Goal: Complete application form

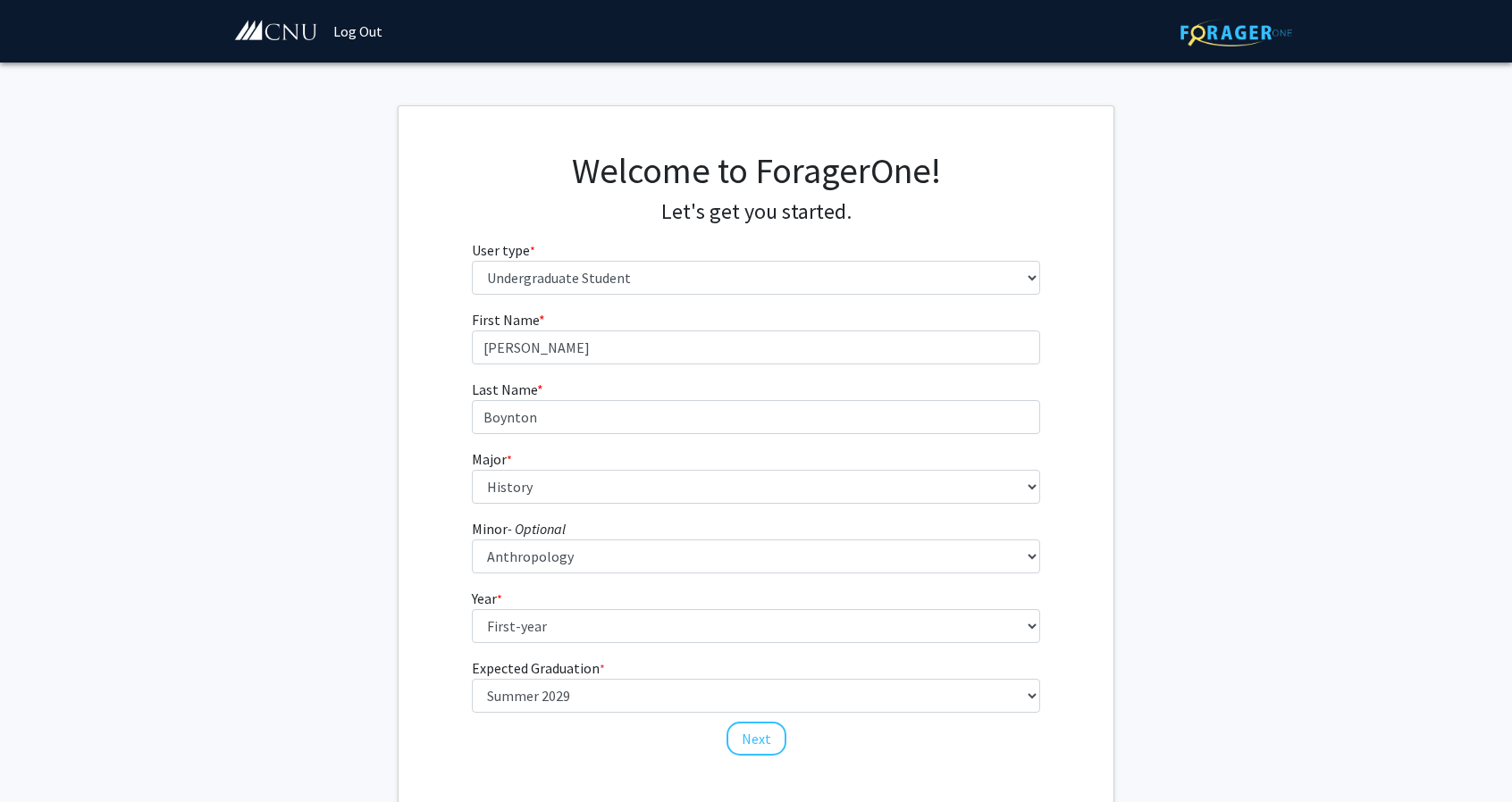
select select "1: undergrad"
select select "21: 632"
select select "3: 406"
select select "1: first-year"
select select "18: summer_2029"
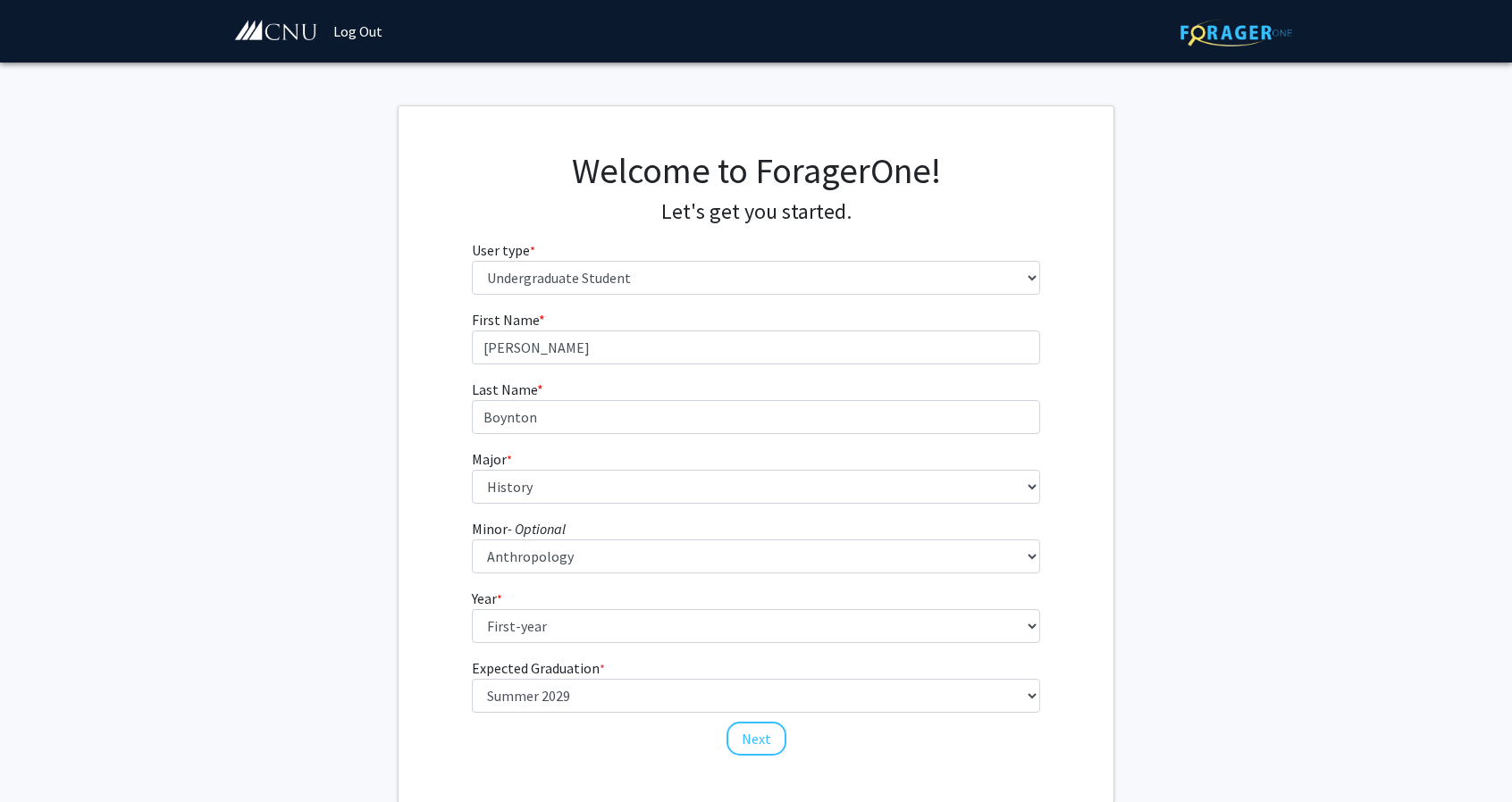
scroll to position [106, 0]
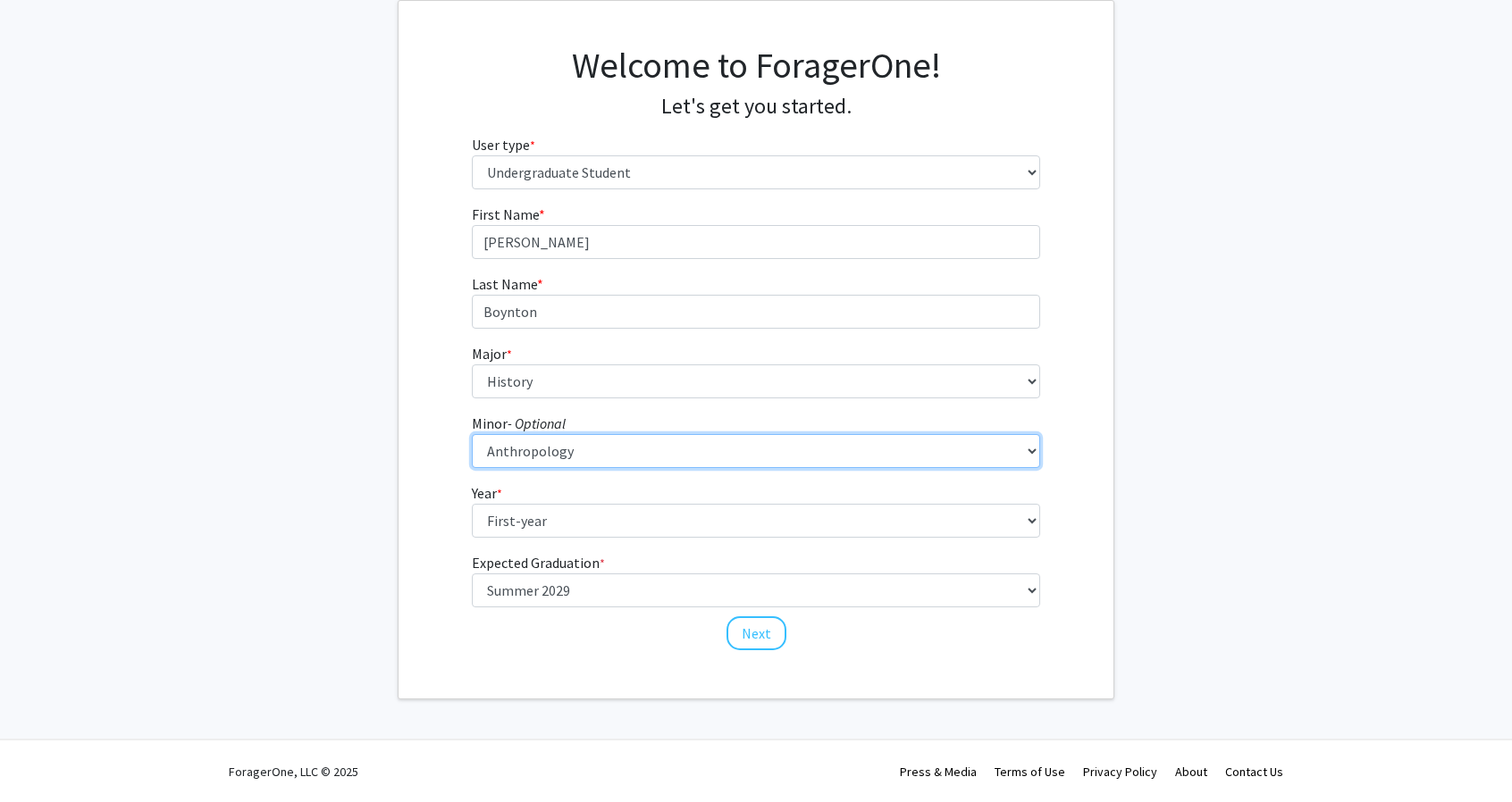
click at [679, 451] on select "--- African American Studies American Studies Anthropology Asian Studies Busine…" at bounding box center [756, 451] width 569 height 34
click at [565, 456] on select "--- African American Studies American Studies Anthropology Asian Studies Busine…" at bounding box center [756, 451] width 569 height 34
select select "0: null"
click at [471, 434] on select "--- African American Studies American Studies Anthropology Asian Studies Busine…" at bounding box center [756, 451] width 569 height 34
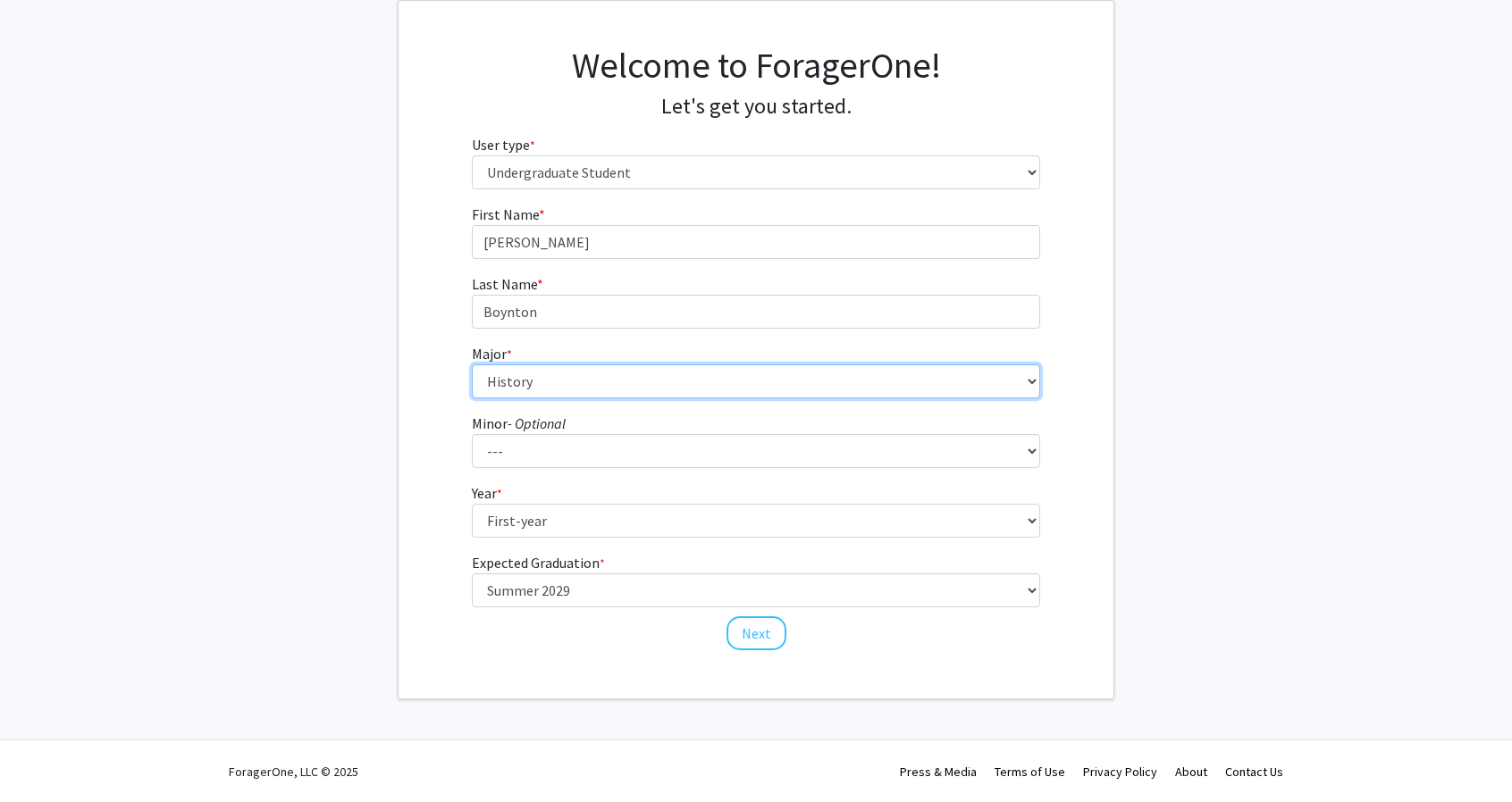
click at [602, 380] on select "--- Accounting Applied Physics Art History Biochemistry Biology Chemistry Class…" at bounding box center [756, 382] width 569 height 34
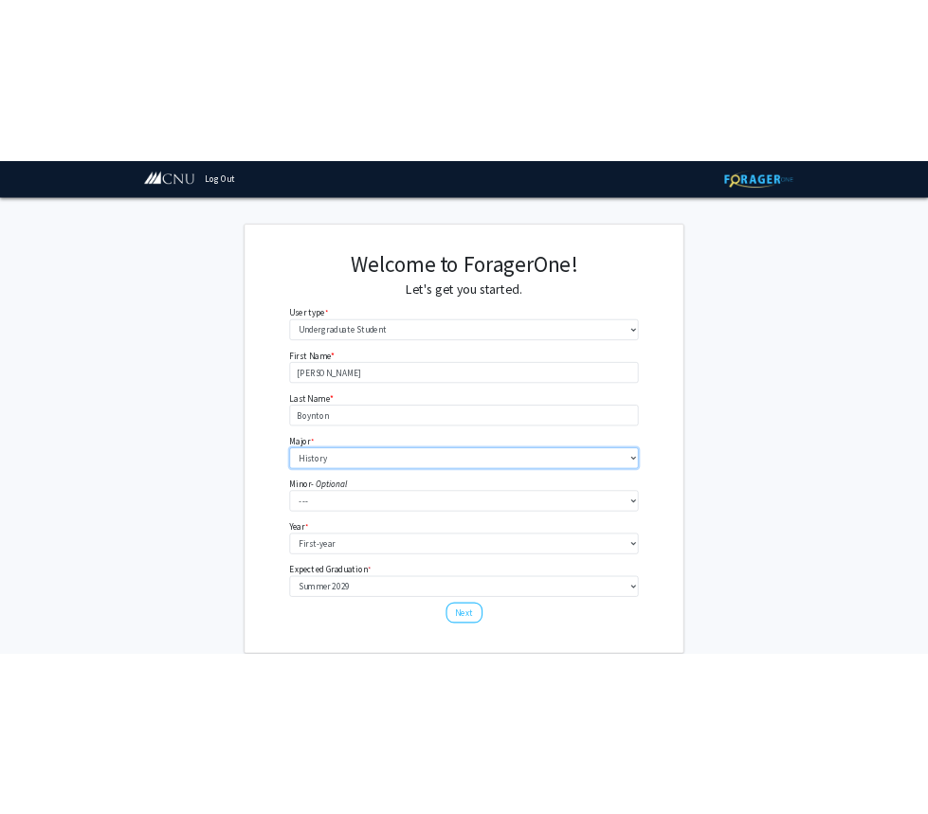
scroll to position [0, 0]
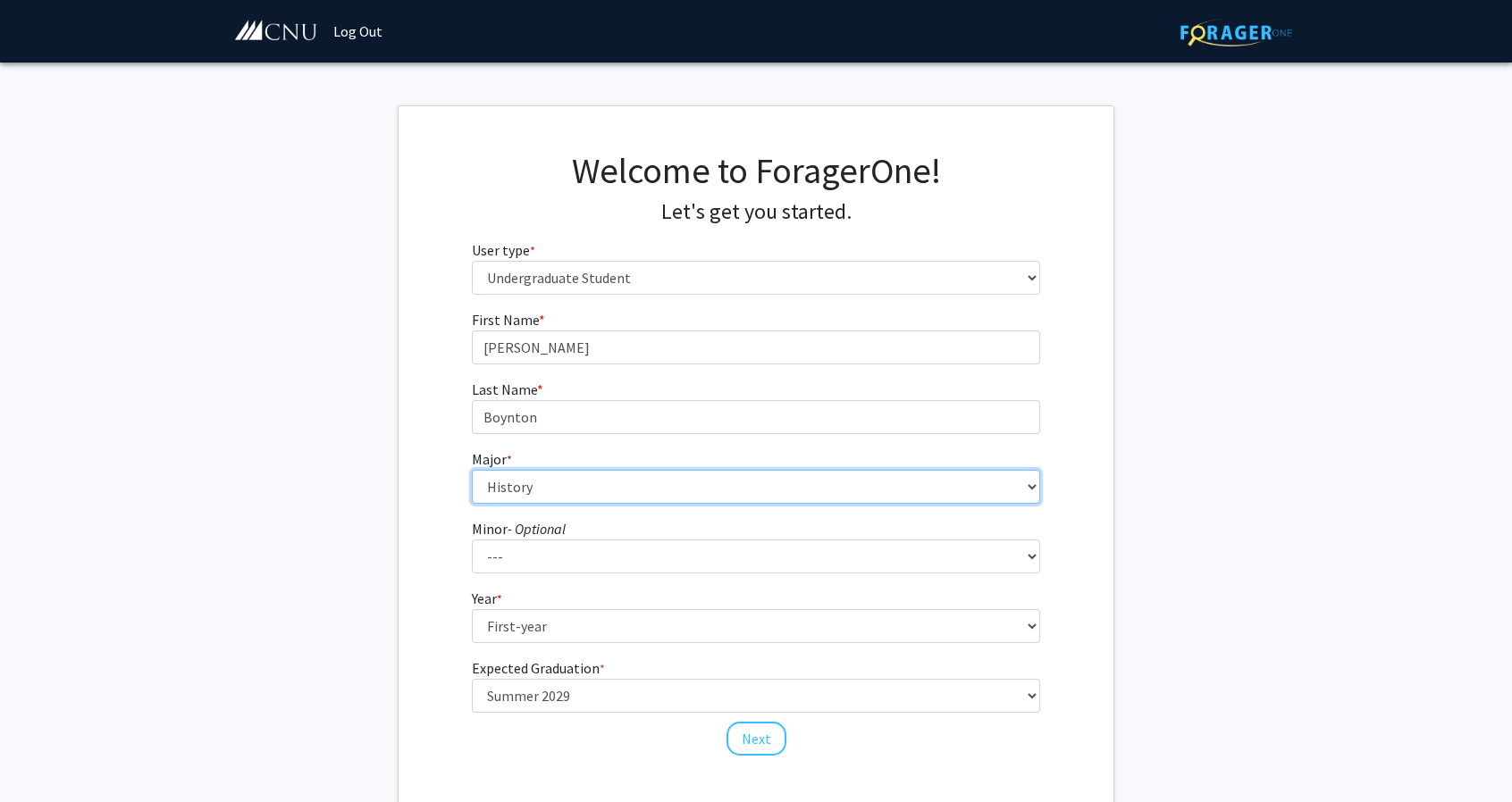
click at [730, 490] on select "--- Accounting Applied Physics Art History Biochemistry Biology Chemistry Class…" at bounding box center [756, 487] width 569 height 34
click at [968, 492] on select "--- Accounting Applied Physics Art History Biochemistry Biology Chemistry Class…" at bounding box center [756, 487] width 569 height 34
